Goal: Task Accomplishment & Management: Use online tool/utility

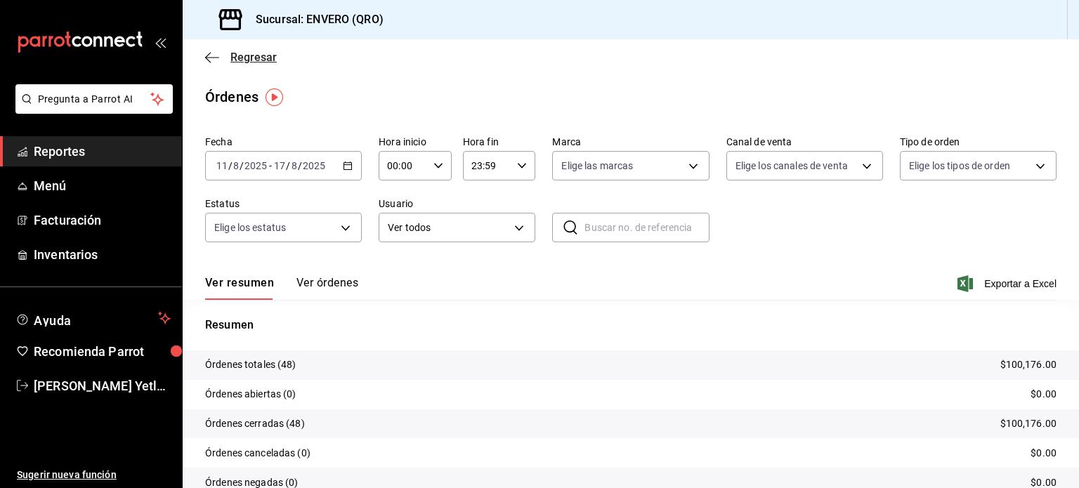
click at [219, 58] on span "Regresar" at bounding box center [241, 57] width 72 height 13
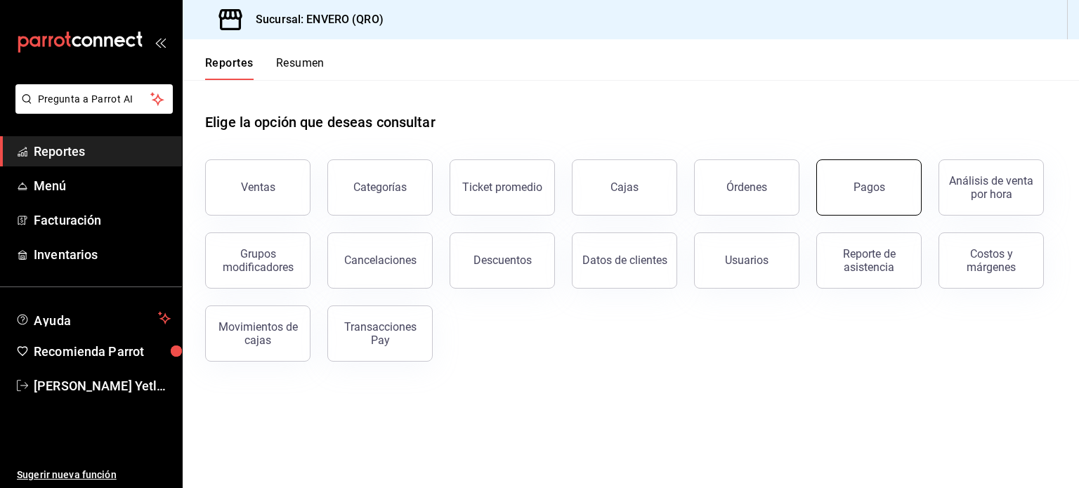
click at [866, 183] on div "Pagos" at bounding box center [870, 187] width 32 height 13
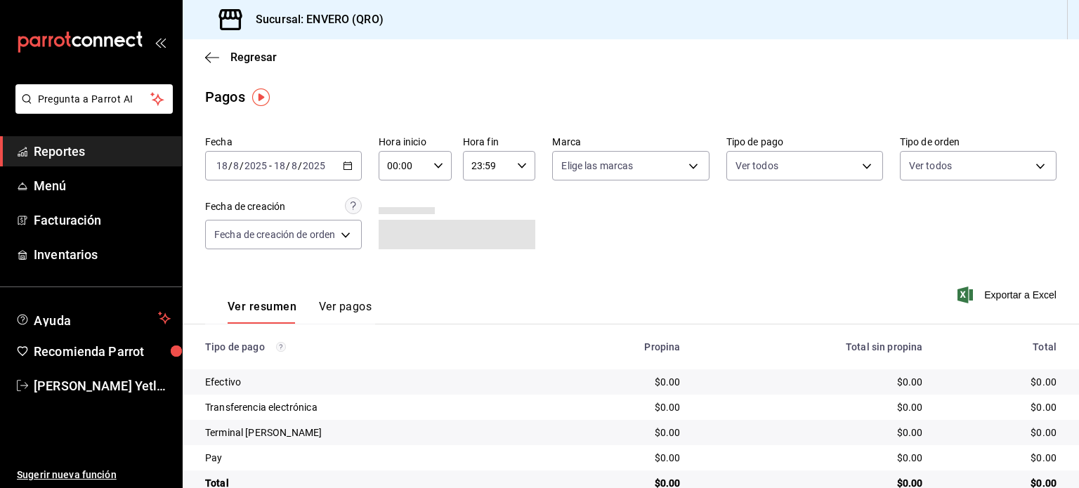
click at [355, 162] on div "[DATE] [DATE] - [DATE] [DATE]" at bounding box center [283, 166] width 157 height 30
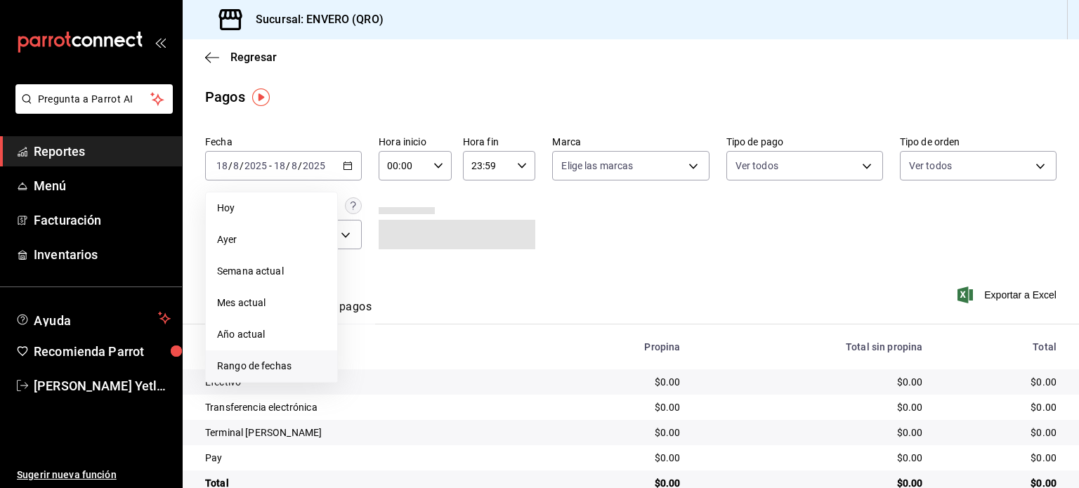
click at [268, 365] on span "Rango de fechas" at bounding box center [271, 366] width 109 height 15
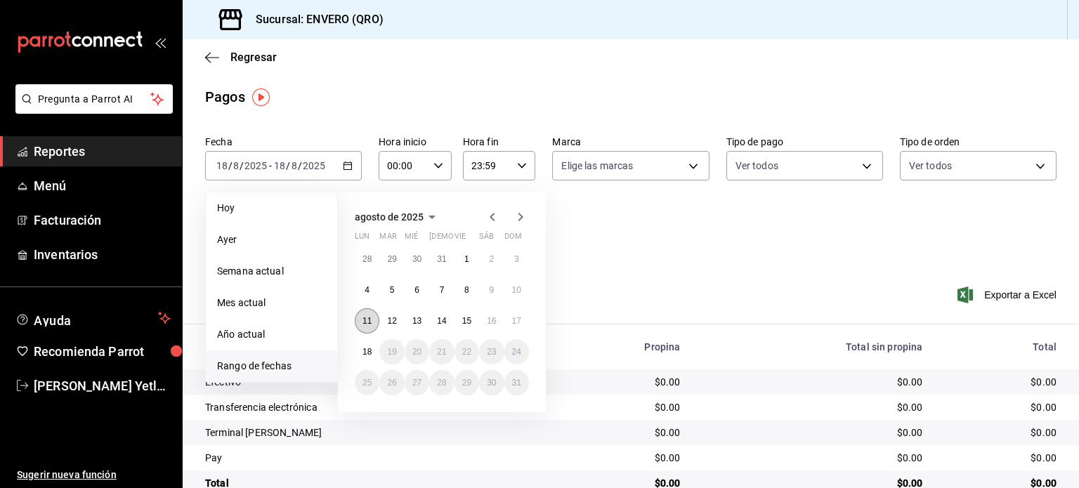
click at [368, 325] on abbr "11" at bounding box center [367, 321] width 9 height 10
click at [526, 318] on button "17" at bounding box center [516, 320] width 25 height 25
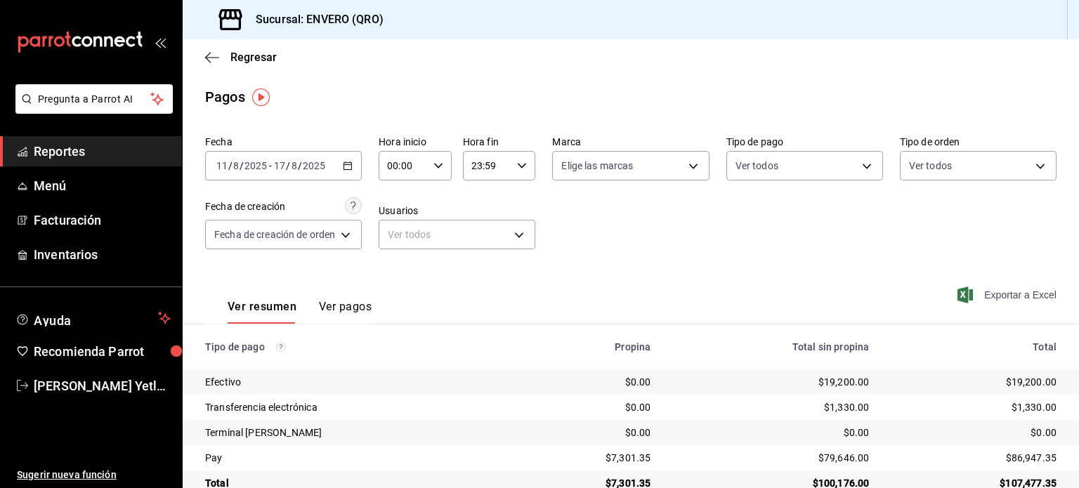
click at [996, 289] on span "Exportar a Excel" at bounding box center [1008, 295] width 96 height 17
click at [355, 168] on div "[DATE] [DATE] - [DATE] [DATE]" at bounding box center [283, 166] width 157 height 30
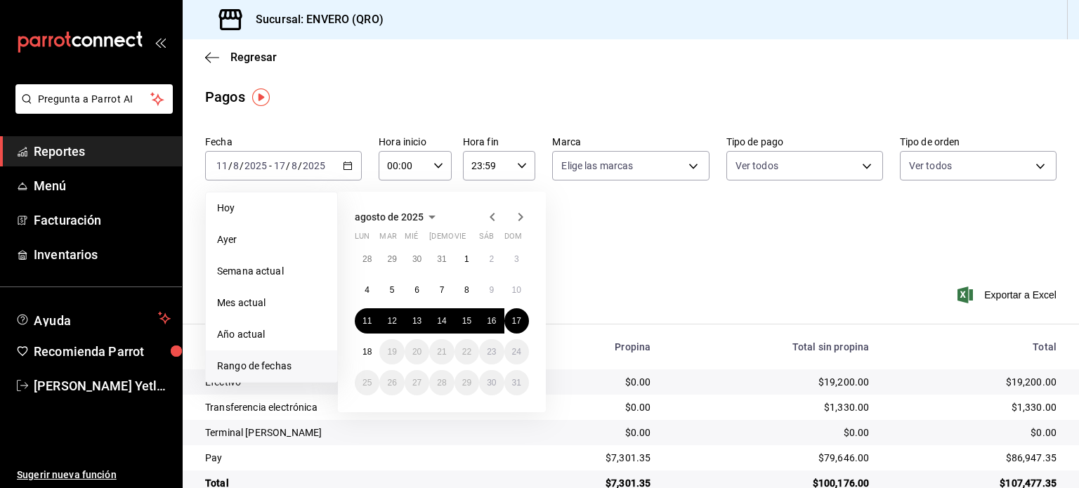
click at [661, 265] on div "Fecha [DATE] [DATE] - [DATE] [DATE] [DATE] [DATE] Semana actual Mes actual Año …" at bounding box center [631, 198] width 852 height 136
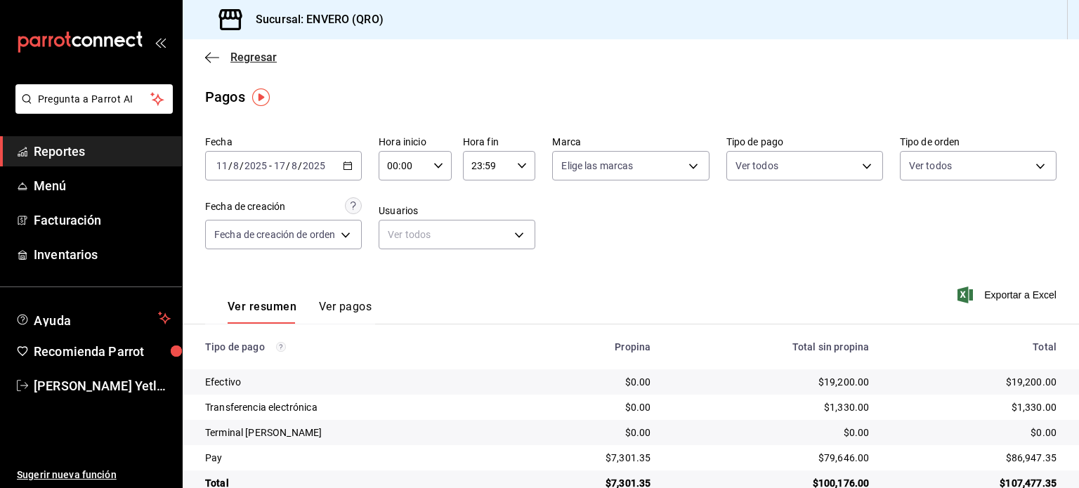
click at [225, 62] on span "Regresar" at bounding box center [241, 57] width 72 height 13
